Goal: Task Accomplishment & Management: Use online tool/utility

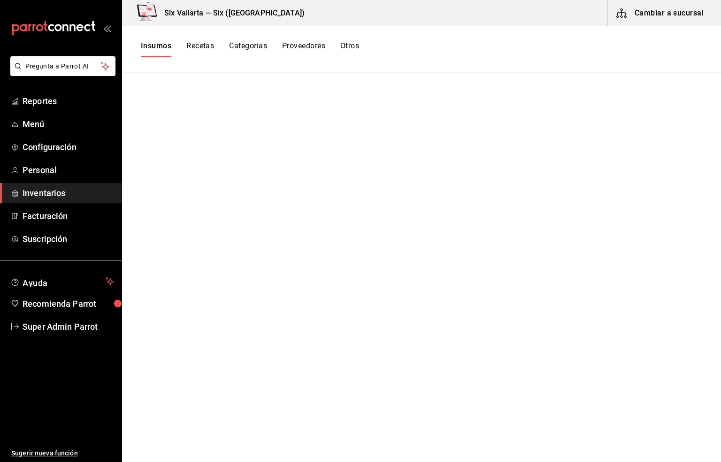
click at [31, 198] on span "Inventarios" at bounding box center [69, 193] width 92 height 13
click at [161, 44] on button "Insumos" at bounding box center [156, 49] width 31 height 16
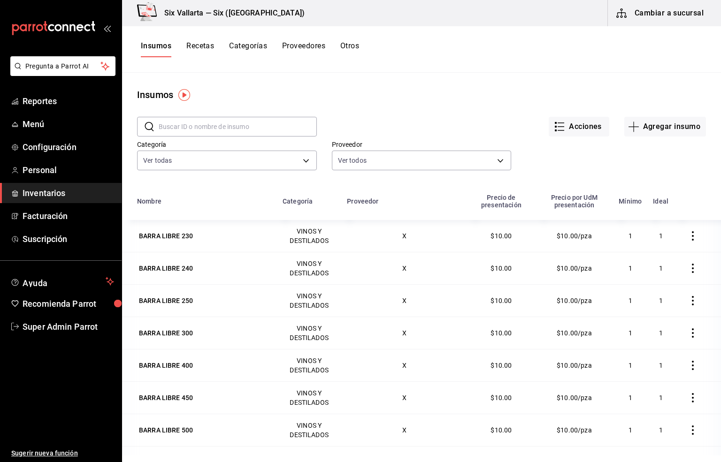
click at [672, 9] on button "Cambiar a sucursal" at bounding box center [661, 13] width 106 height 26
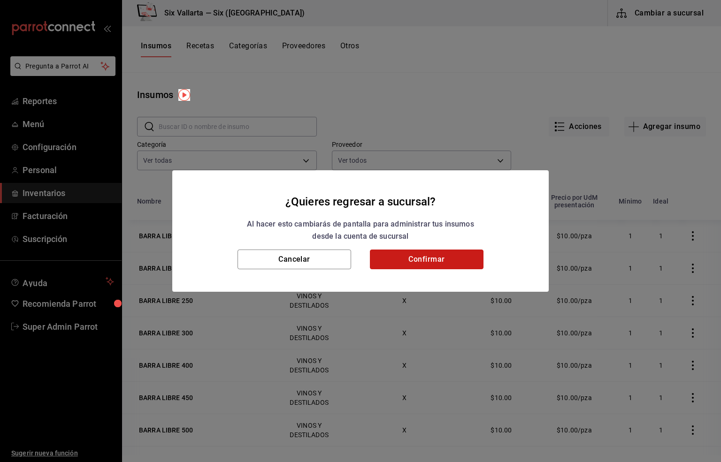
click at [425, 260] on button "Confirmar" at bounding box center [427, 260] width 114 height 20
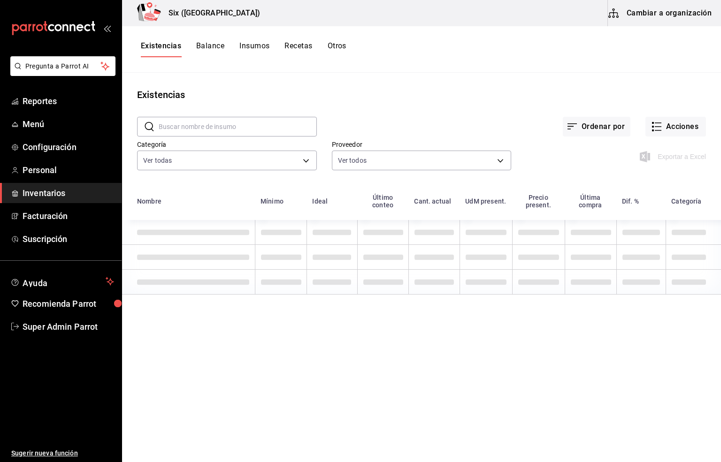
click at [158, 48] on button "Existencias" at bounding box center [161, 49] width 40 height 16
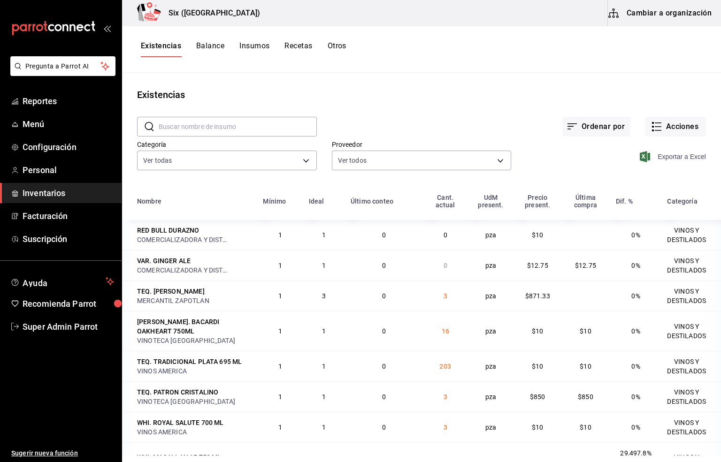
click at [666, 157] on span "Exportar a Excel" at bounding box center [674, 156] width 64 height 11
click at [53, 326] on span "Super Admin Parrot" at bounding box center [69, 327] width 92 height 13
